Goal: Task Accomplishment & Management: Manage account settings

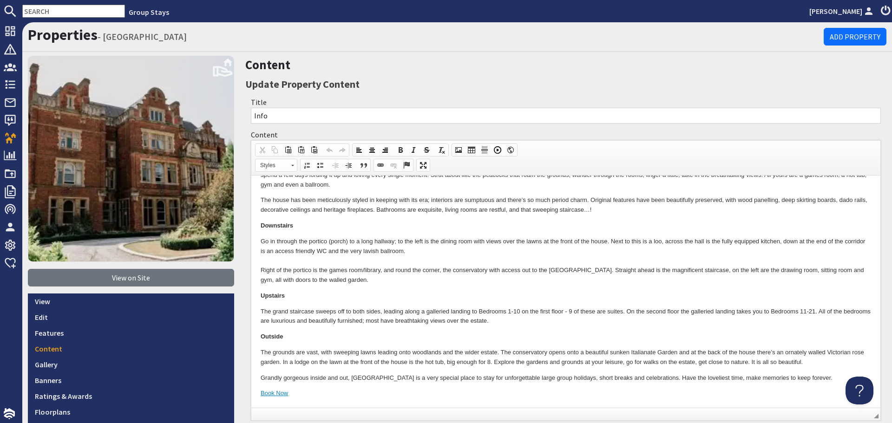
scroll to position [232, 0]
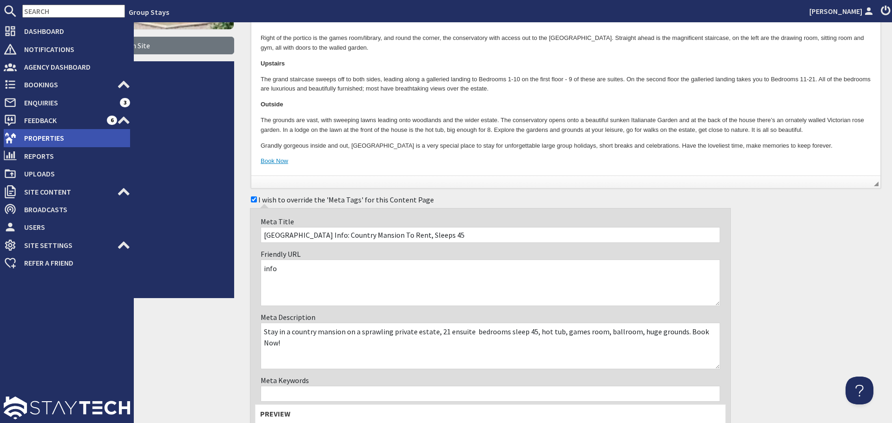
click at [12, 134] on icon at bounding box center [10, 137] width 13 height 13
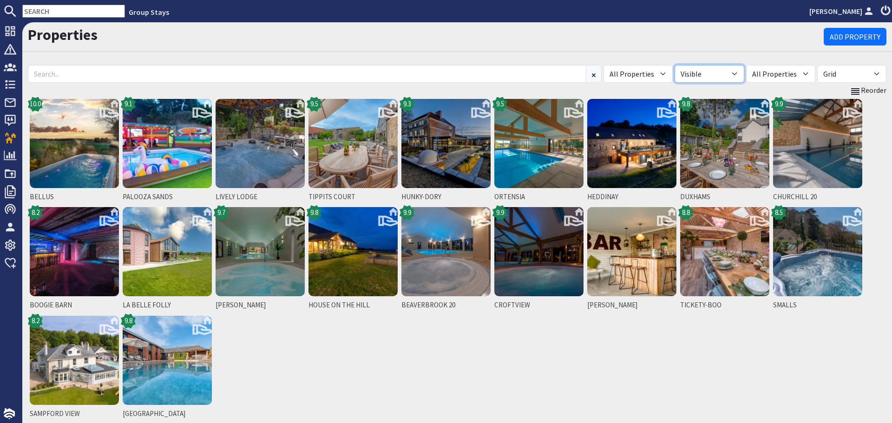
click at [744, 78] on select "All Visible Not Visible" at bounding box center [709, 74] width 69 height 18
select select "false"
click at [692, 65] on select "All Visible Not Visible" at bounding box center [709, 74] width 69 height 18
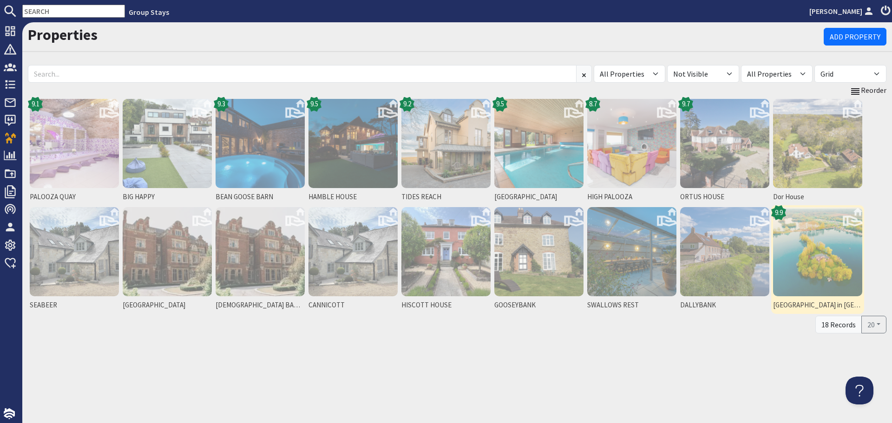
click at [796, 269] on img at bounding box center [817, 251] width 89 height 89
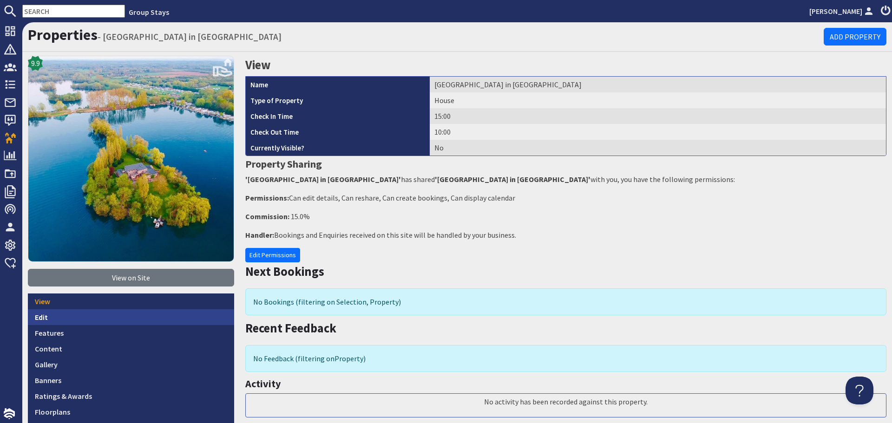
click at [99, 310] on link "Edit" at bounding box center [131, 317] width 206 height 16
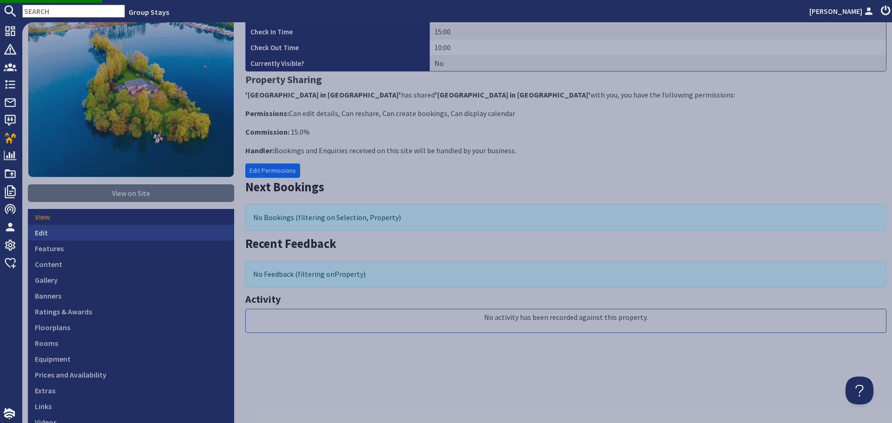
scroll to position [93, 0]
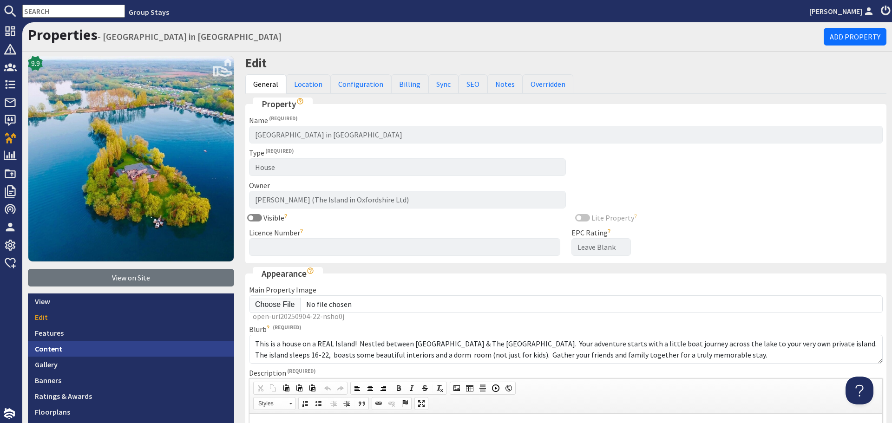
click at [76, 347] on link "Content" at bounding box center [131, 349] width 206 height 16
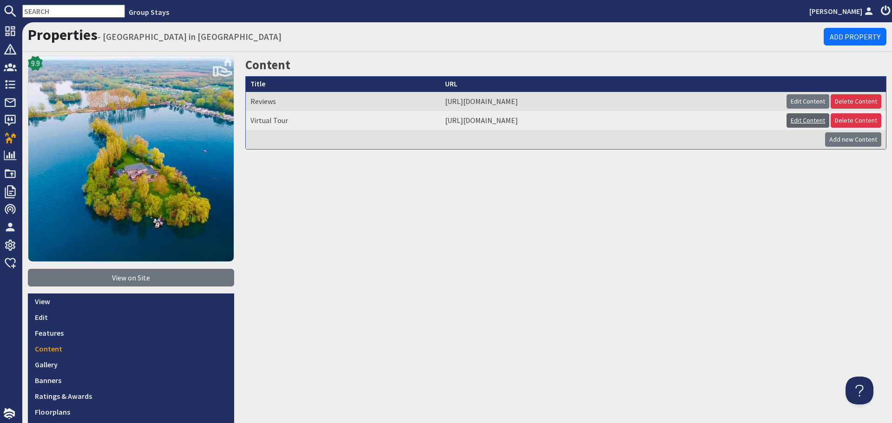
click at [788, 119] on link "Edit Content" at bounding box center [808, 120] width 43 height 14
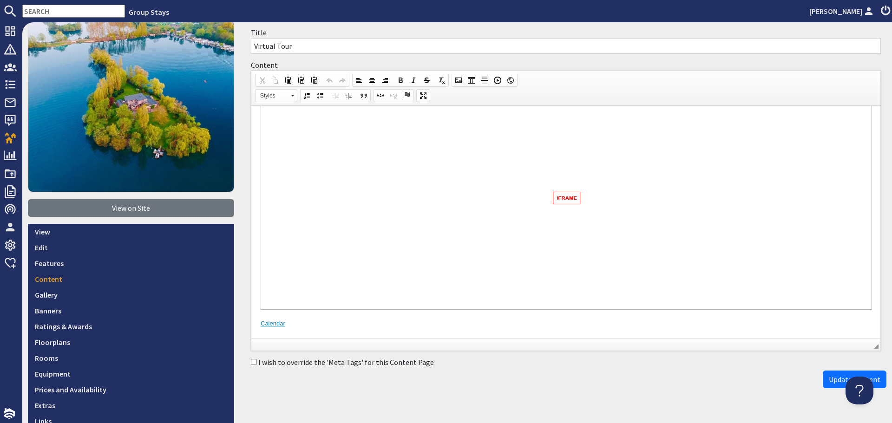
scroll to position [139, 0]
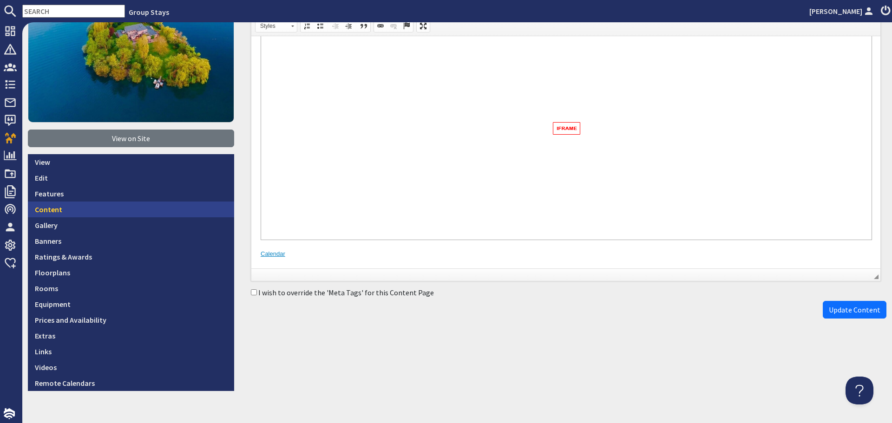
click at [82, 212] on link "Content" at bounding box center [131, 210] width 206 height 16
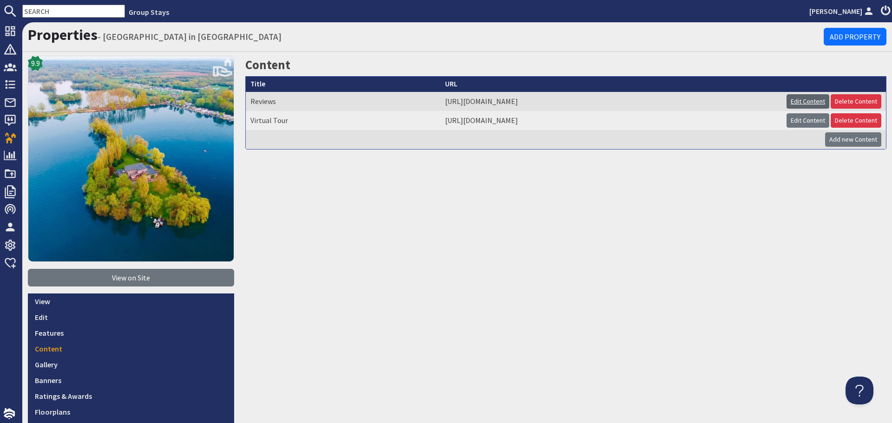
click at [793, 97] on link "Edit Content" at bounding box center [808, 101] width 43 height 14
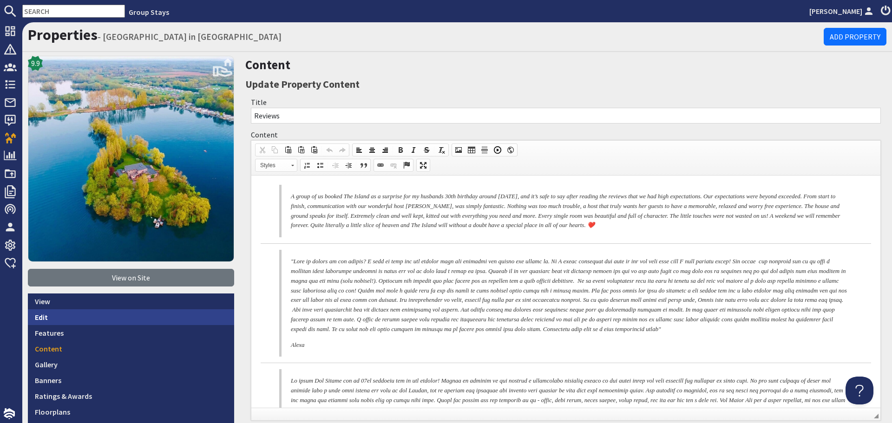
click at [99, 317] on link "Edit" at bounding box center [131, 317] width 206 height 16
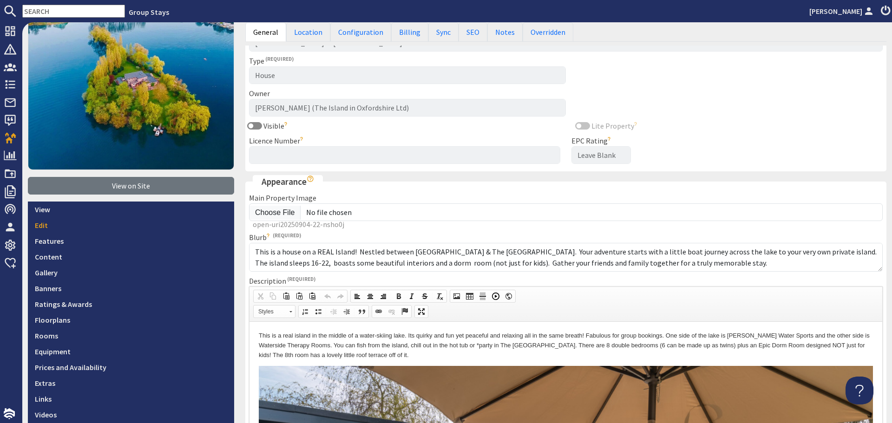
scroll to position [93, 0]
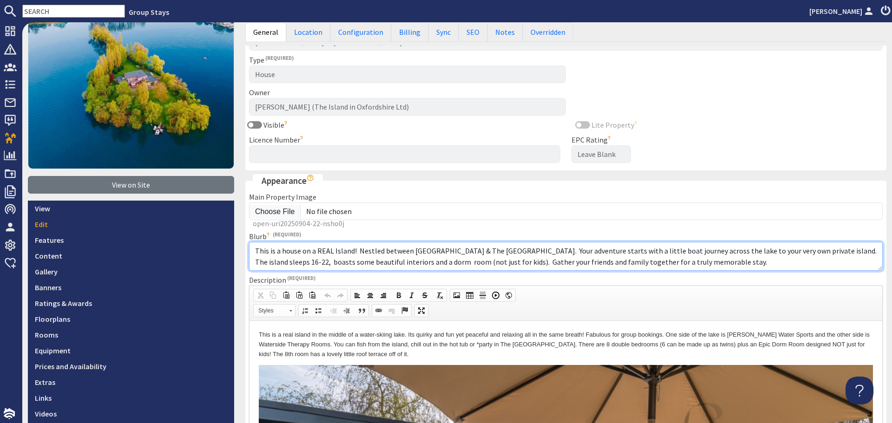
click at [507, 259] on textarea "This is a house on a REAL Island! Nestled between [GEOGRAPHIC_DATA] & The [GEOG…" at bounding box center [566, 256] width 634 height 29
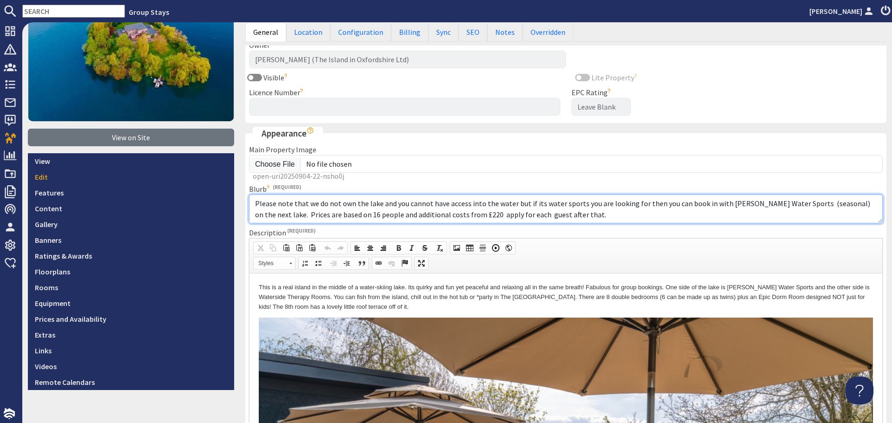
scroll to position [0, 0]
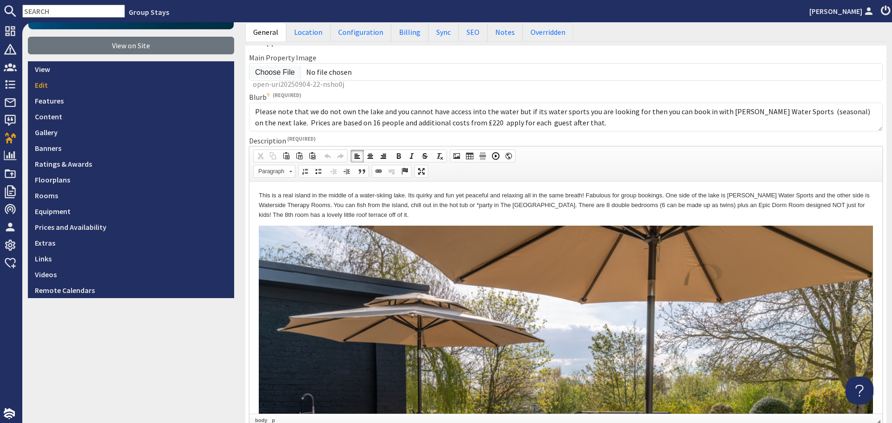
click at [514, 212] on p "This is a real island in the middle of a water-skiing lake. Its quirky and fun …" at bounding box center [566, 205] width 614 height 29
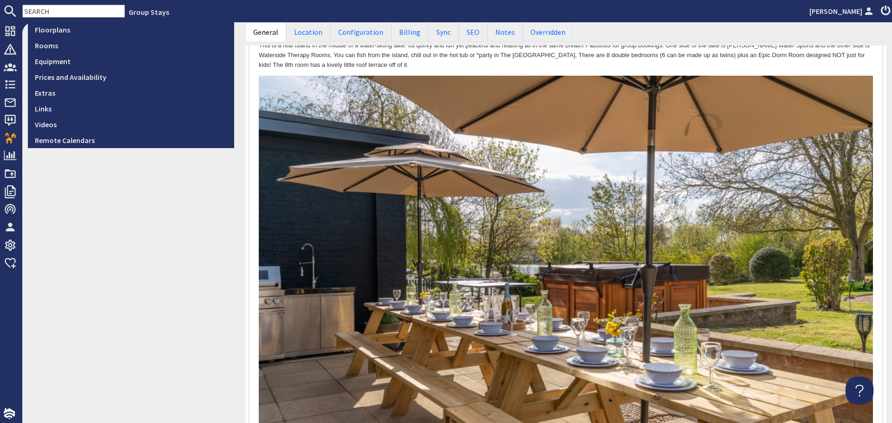
scroll to position [372, 0]
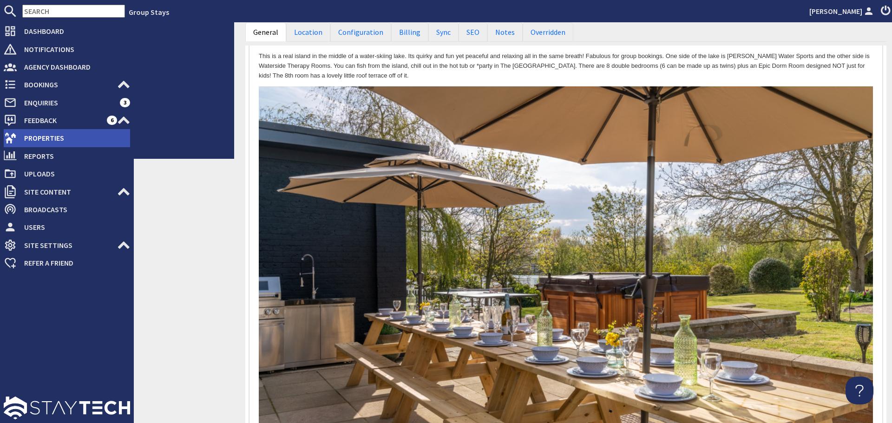
click at [12, 142] on icon at bounding box center [10, 137] width 13 height 13
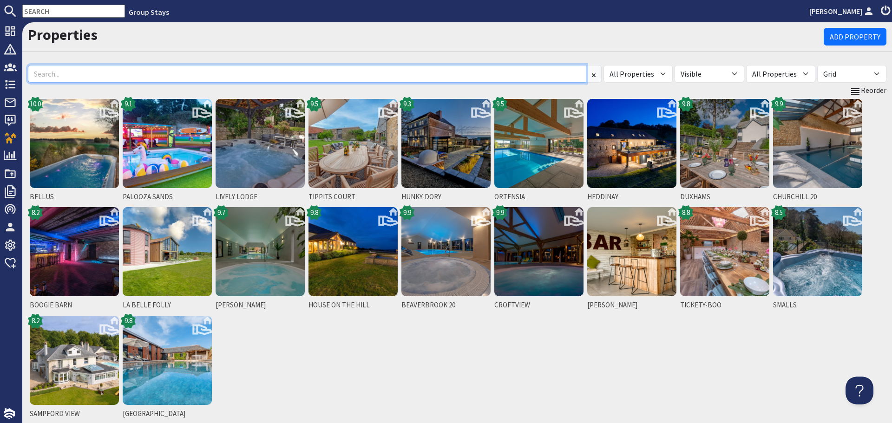
click at [180, 79] on input at bounding box center [307, 74] width 559 height 18
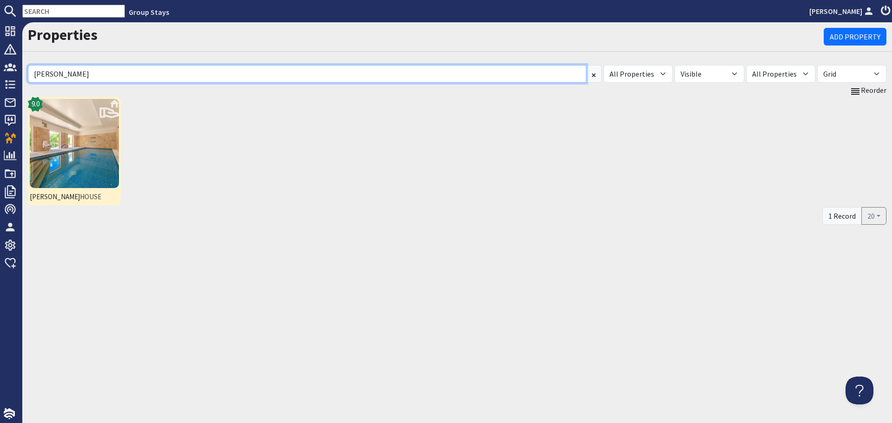
type input "[PERSON_NAME]"
click at [56, 162] on img at bounding box center [74, 143] width 89 height 89
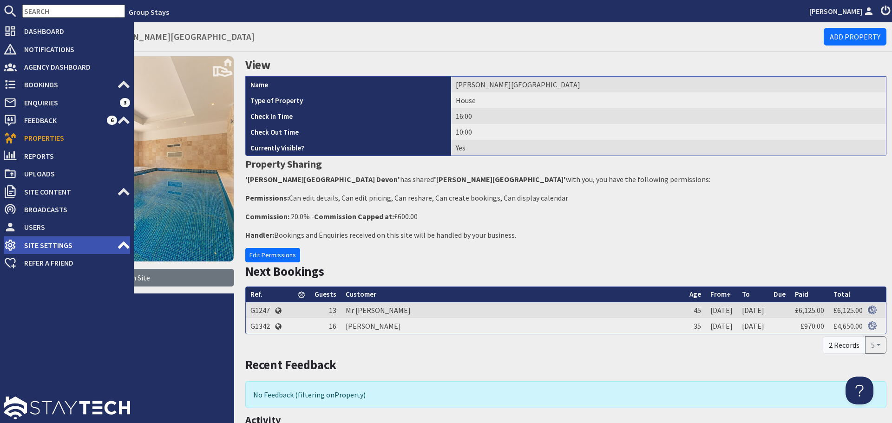
click at [78, 243] on span "Site Settings" at bounding box center [67, 245] width 100 height 15
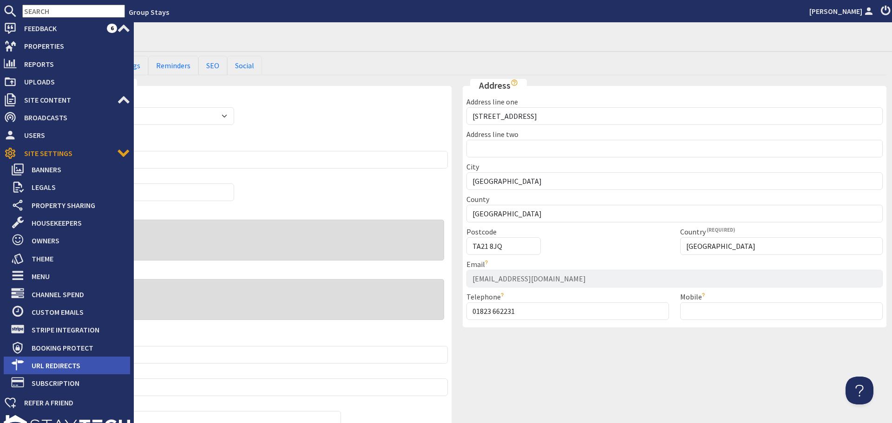
scroll to position [93, 0]
click at [61, 358] on span "URL Redirects" at bounding box center [77, 364] width 106 height 15
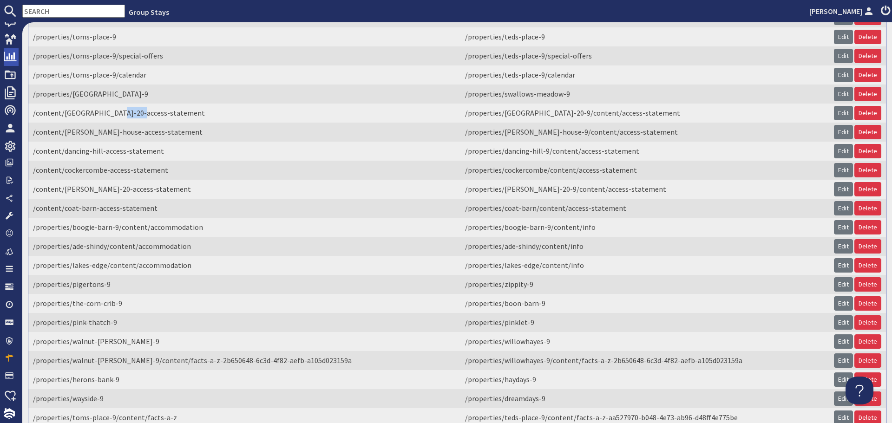
scroll to position [91, 0]
